Goal: Navigation & Orientation: Find specific page/section

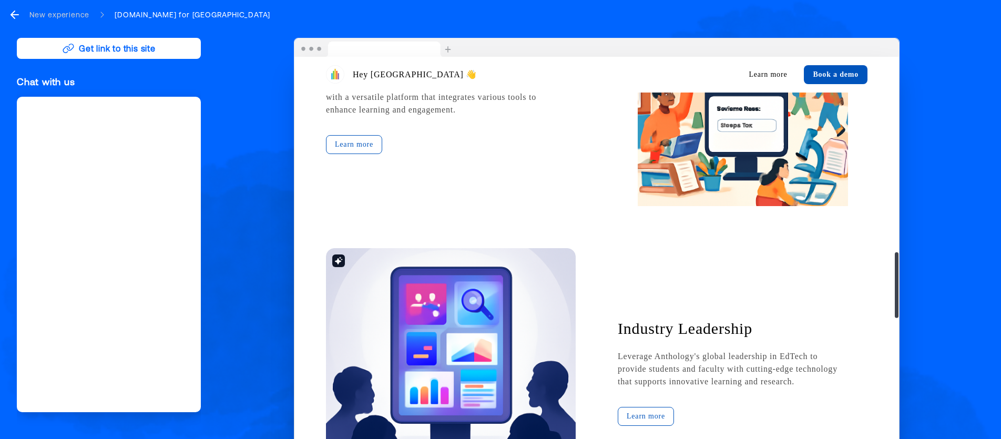
scroll to position [1971, 0]
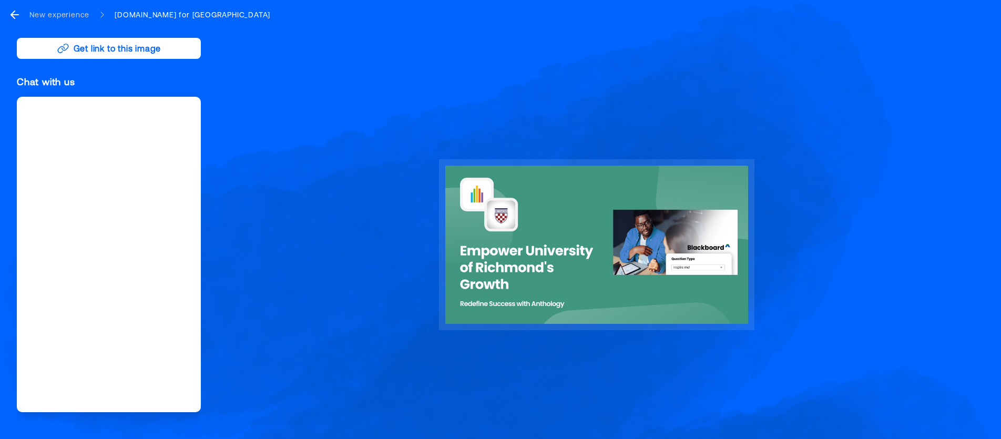
click at [12, 16] on icon "go back" at bounding box center [14, 14] width 13 height 13
